Goal: Task Accomplishment & Management: Complete application form

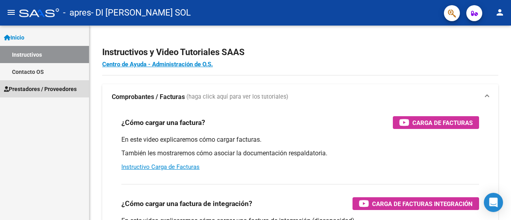
click at [44, 88] on span "Prestadores / Proveedores" at bounding box center [40, 89] width 73 height 9
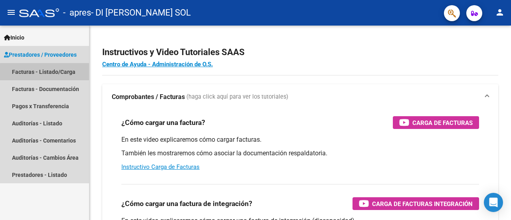
click at [60, 73] on link "Facturas - Listado/Carga" at bounding box center [44, 71] width 89 height 17
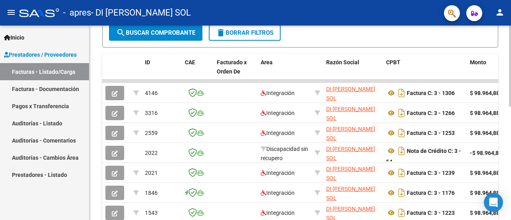
scroll to position [271, 0]
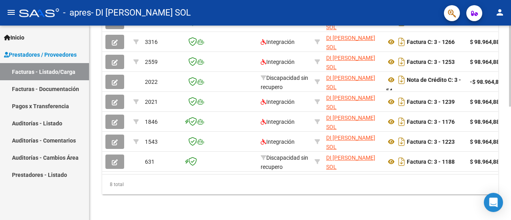
click at [511, 145] on div at bounding box center [510, 123] width 2 height 195
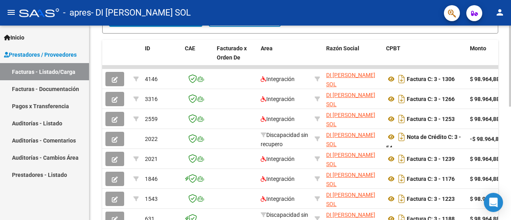
scroll to position [204, 0]
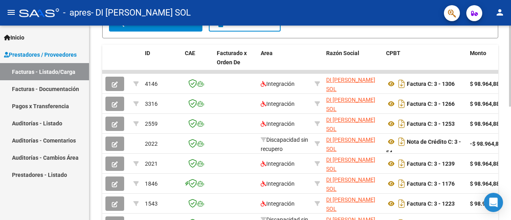
click at [511, 117] on div at bounding box center [510, 152] width 2 height 81
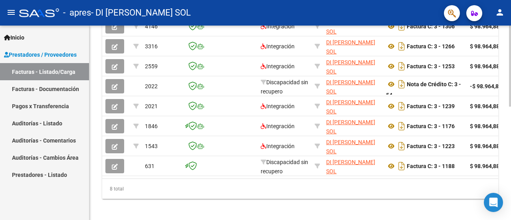
scroll to position [262, 0]
click at [510, 160] on div at bounding box center [510, 177] width 2 height 81
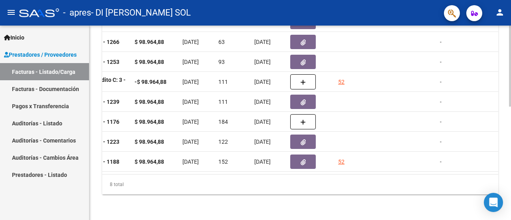
scroll to position [271, 0]
click at [511, 187] on div at bounding box center [510, 179] width 2 height 81
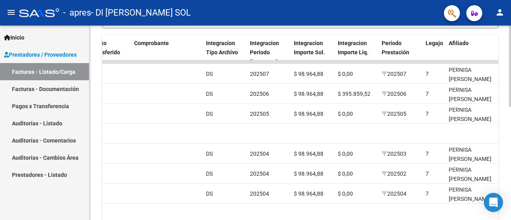
scroll to position [213, 0]
click at [511, 147] on div at bounding box center [510, 157] width 2 height 81
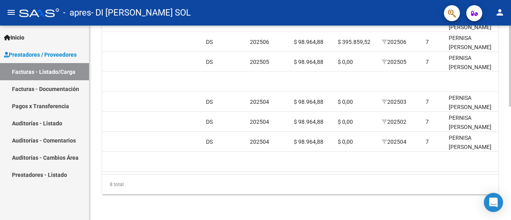
scroll to position [271, 0]
click at [511, 175] on div at bounding box center [510, 179] width 2 height 81
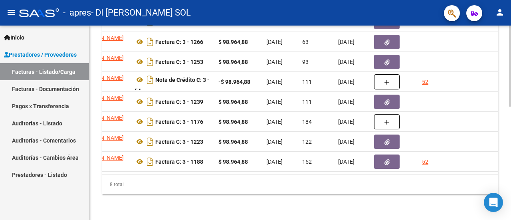
scroll to position [0, 0]
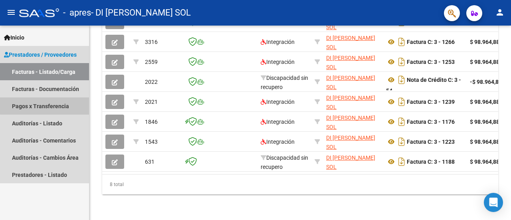
click at [60, 105] on link "Pagos x Transferencia" at bounding box center [44, 105] width 89 height 17
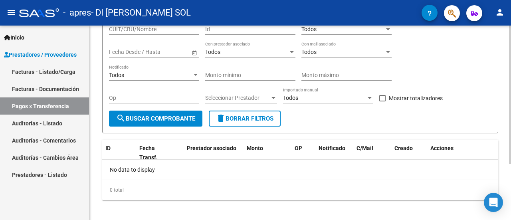
scroll to position [79, 0]
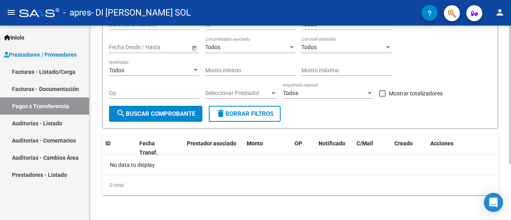
click at [511, 179] on div at bounding box center [510, 150] width 2 height 138
click at [174, 115] on span "search Buscar Comprobante" at bounding box center [155, 113] width 79 height 7
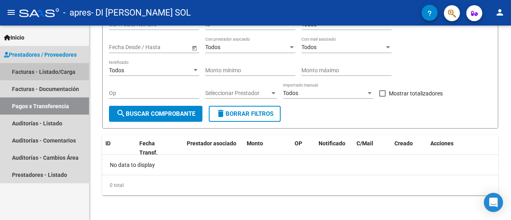
click at [62, 70] on link "Facturas - Listado/Carga" at bounding box center [44, 71] width 89 height 17
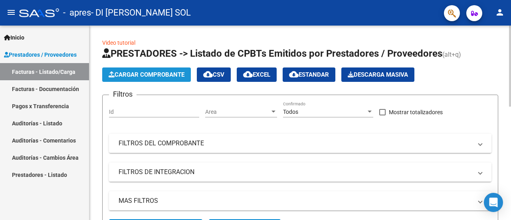
click at [161, 73] on span "Cargar Comprobante" at bounding box center [147, 74] width 76 height 7
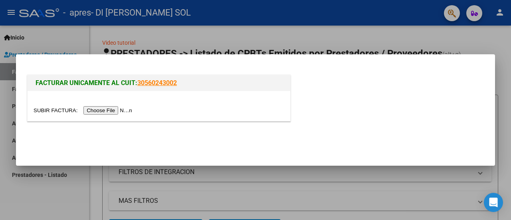
click at [108, 109] on input "file" at bounding box center [84, 110] width 101 height 8
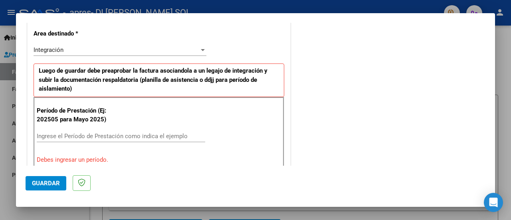
scroll to position [166, 0]
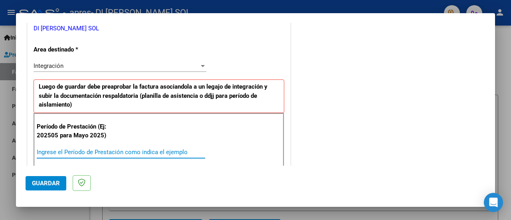
click at [66, 149] on input "Ingrese el Período de Prestación como indica el ejemplo" at bounding box center [121, 152] width 169 height 7
type input "202508"
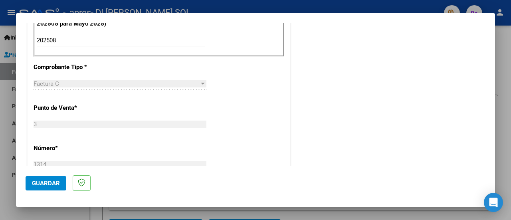
scroll to position [294, 0]
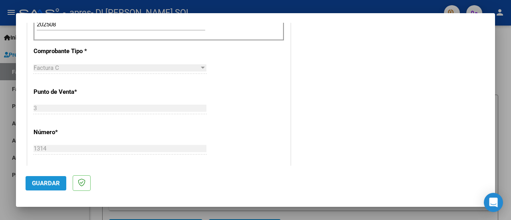
click at [48, 182] on span "Guardar" at bounding box center [46, 183] width 28 height 7
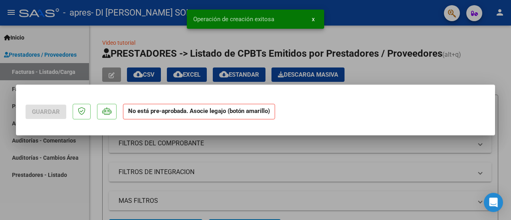
scroll to position [0, 0]
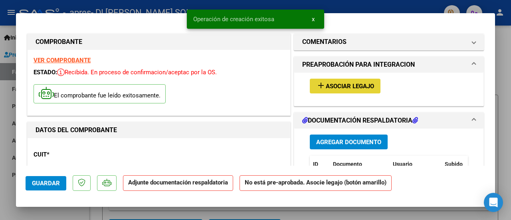
click at [342, 83] on span "Asociar Legajo" at bounding box center [350, 86] width 48 height 7
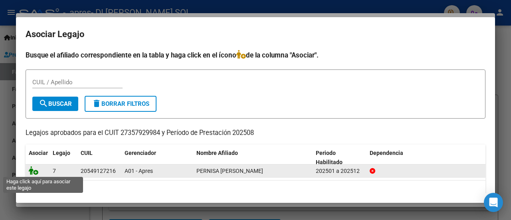
click at [35, 172] on icon at bounding box center [34, 170] width 10 height 9
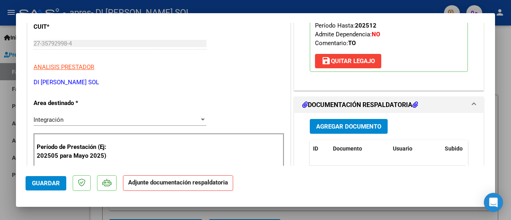
scroll to position [160, 0]
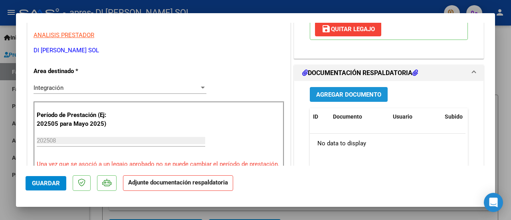
click at [350, 93] on span "Agregar Documento" at bounding box center [348, 94] width 65 height 7
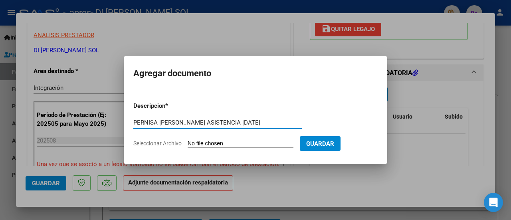
type input "PERNISA [PERSON_NAME] ASISTENCIA [DATE]"
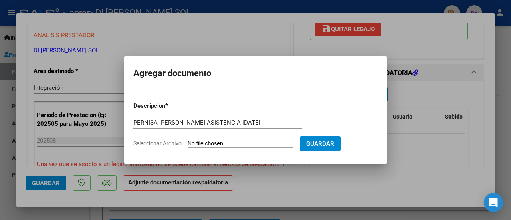
click at [217, 144] on input "Seleccionar Archivo" at bounding box center [241, 144] width 106 height 8
type input "C:\fakepath\PERNISA [PERSON_NAME] ASISTENCIA [DATE].pdf"
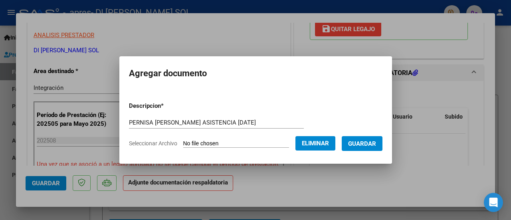
click at [368, 142] on span "Guardar" at bounding box center [362, 143] width 28 height 7
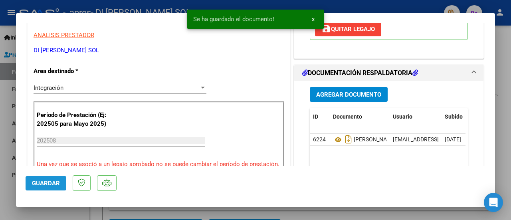
click at [44, 183] on span "Guardar" at bounding box center [46, 183] width 28 height 7
click at [4, 167] on div at bounding box center [255, 110] width 511 height 220
type input "$ 0,00"
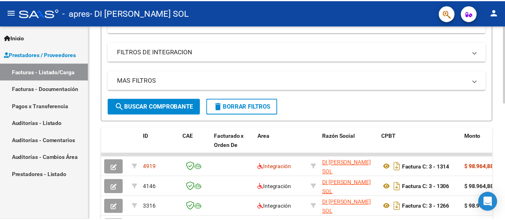
scroll to position [125, 0]
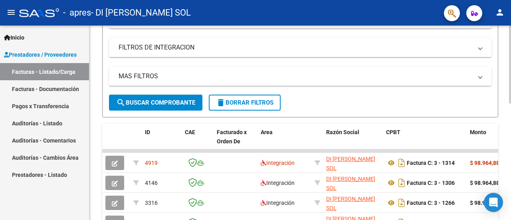
click at [511, 132] on div at bounding box center [510, 115] width 2 height 78
click at [501, 12] on mat-icon "person" at bounding box center [500, 13] width 10 height 10
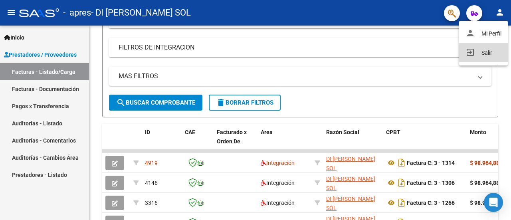
click at [490, 55] on button "exit_to_app Salir" at bounding box center [483, 52] width 49 height 19
